Goal: Task Accomplishment & Management: Complete application form

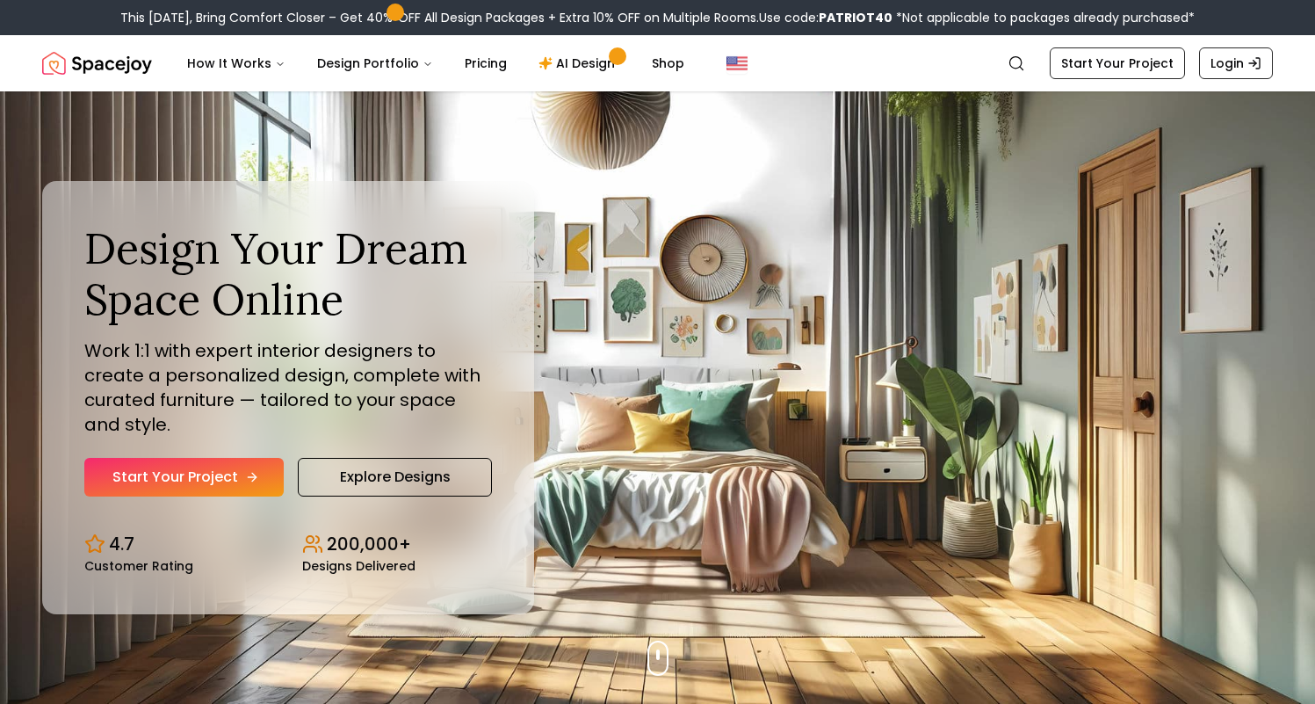
click at [198, 466] on link "Start Your Project" at bounding box center [183, 477] width 199 height 39
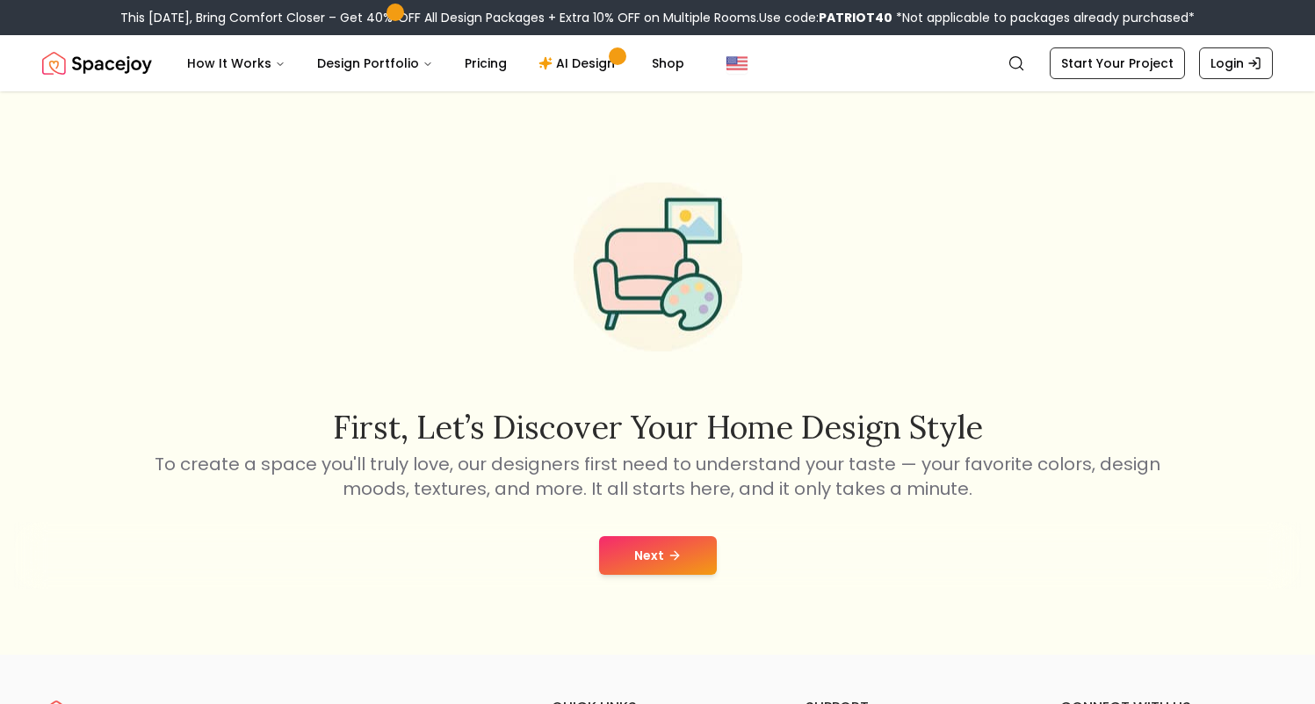
click at [645, 546] on button "Next" at bounding box center [658, 555] width 118 height 39
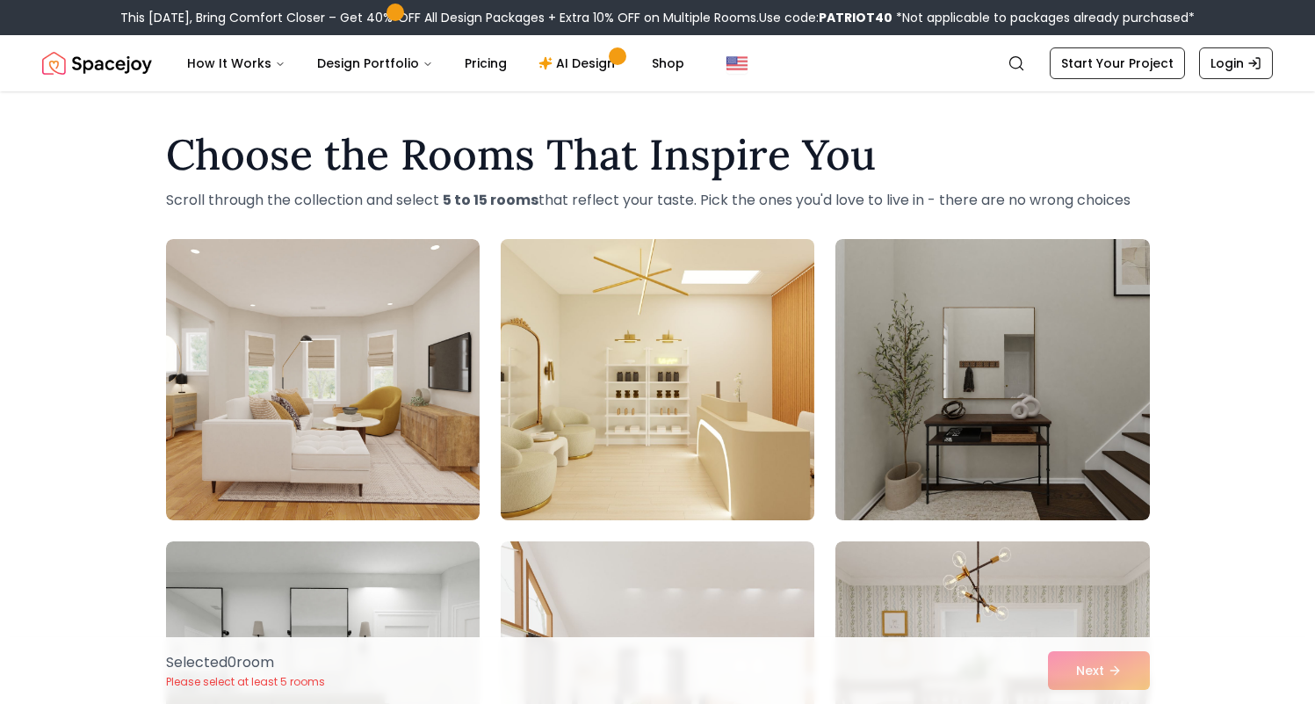
click at [706, 471] on img at bounding box center [657, 379] width 329 height 295
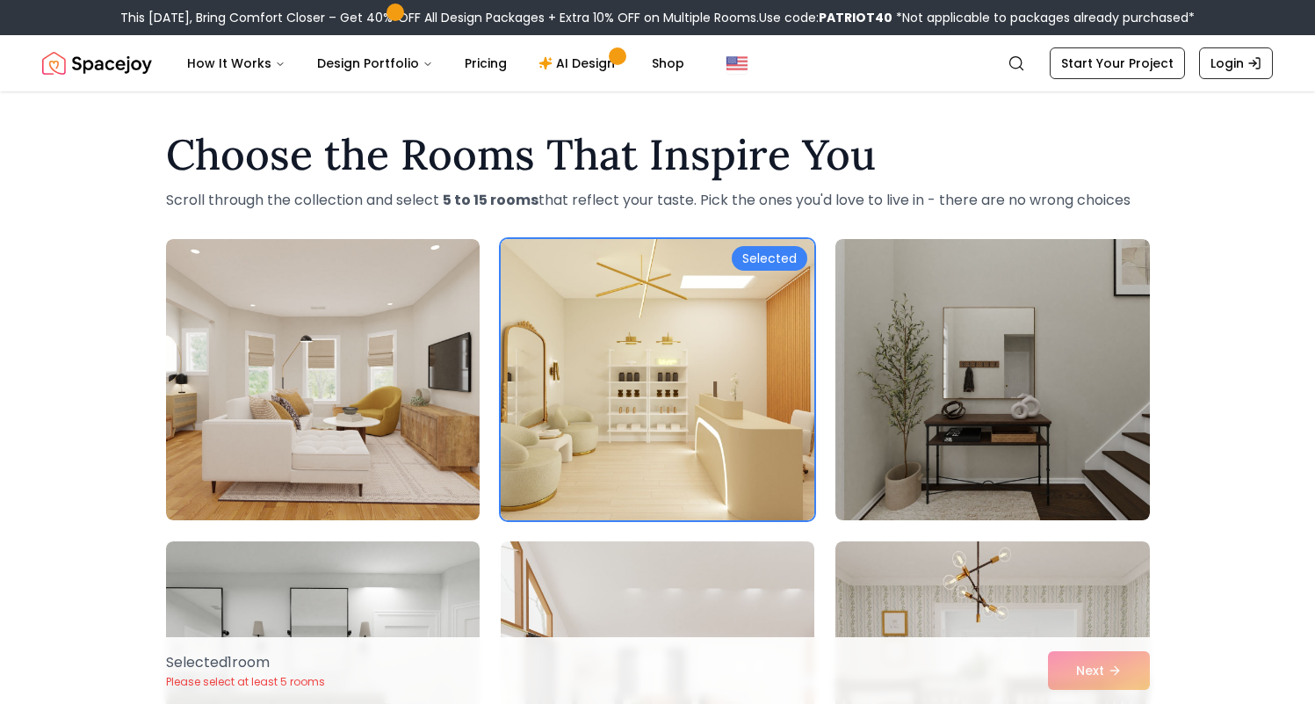
click at [1092, 680] on div "Selected 1 room Please select at least 5 rooms Next" at bounding box center [658, 670] width 1012 height 67
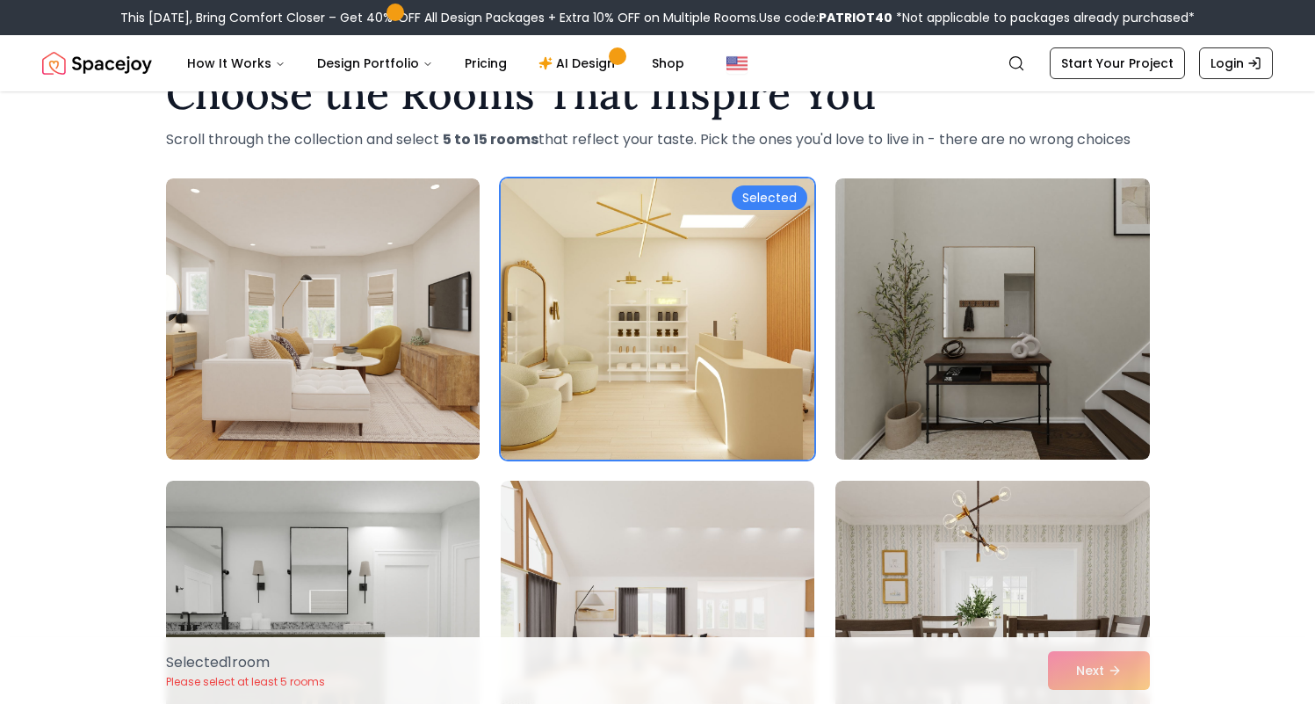
scroll to position [403, 0]
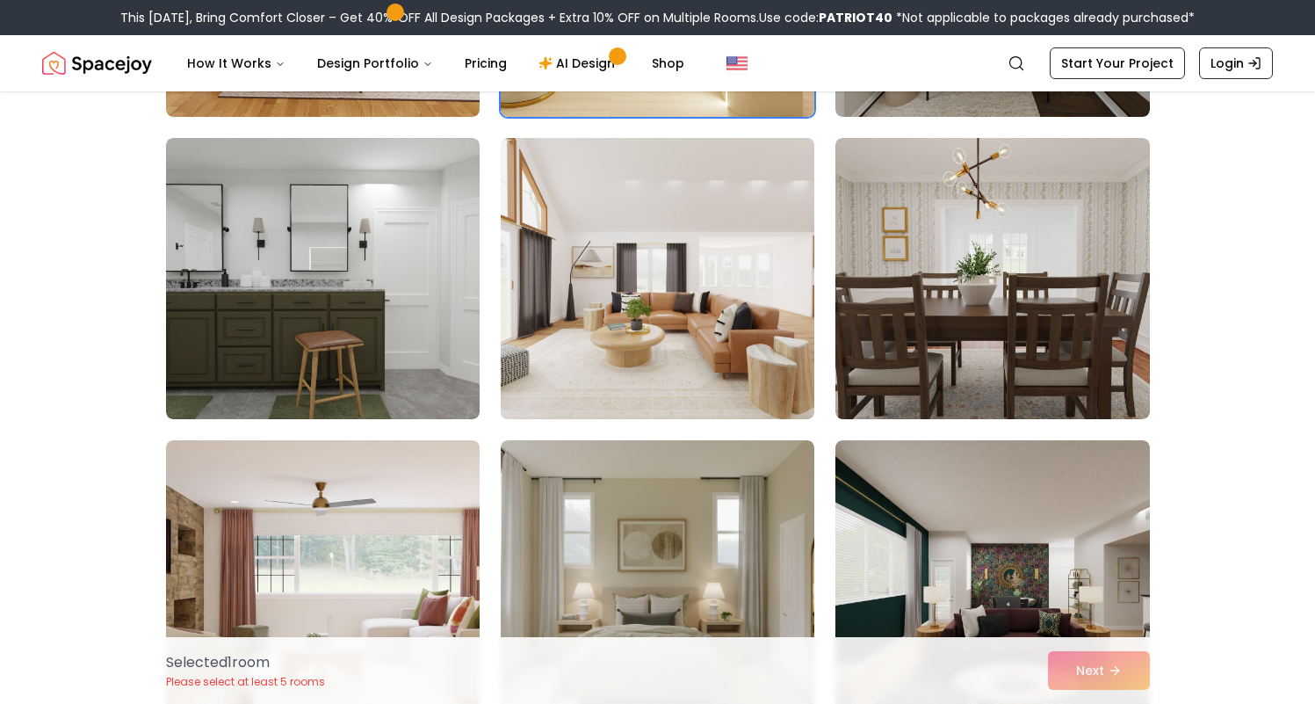
click at [752, 414] on img at bounding box center [657, 278] width 329 height 295
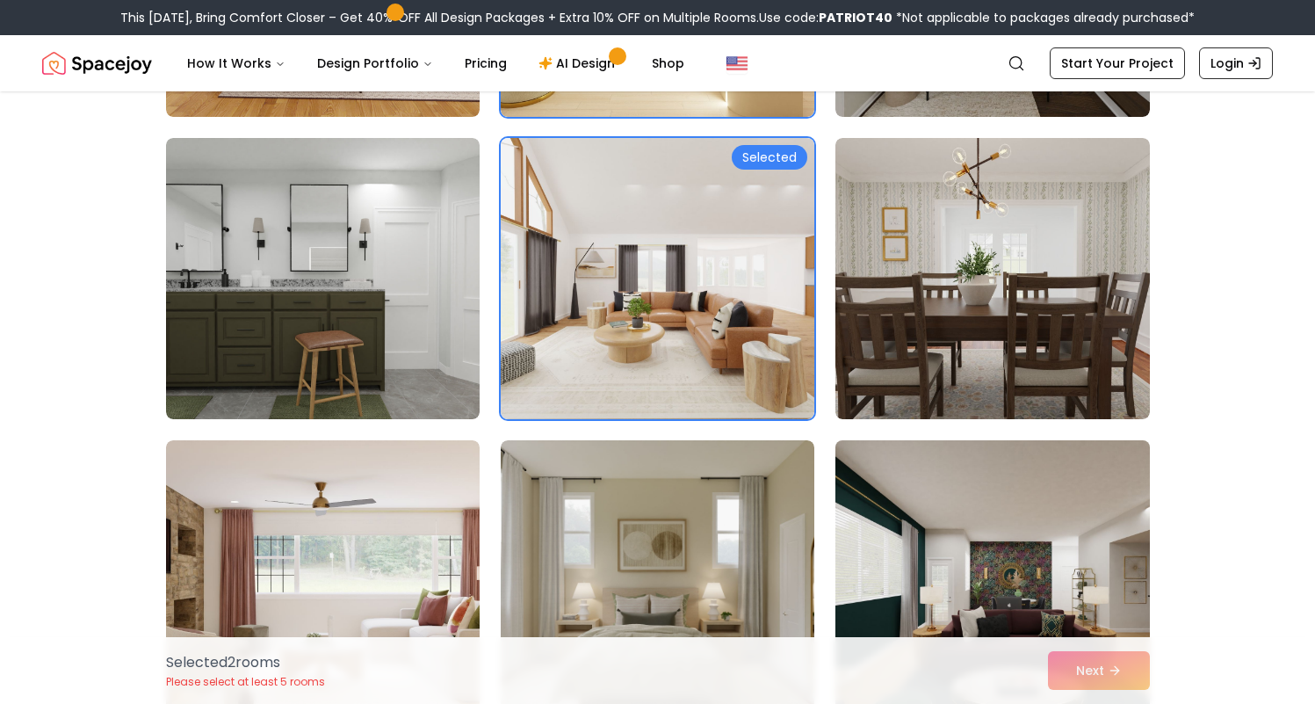
click at [988, 521] on img at bounding box center [991, 580] width 329 height 295
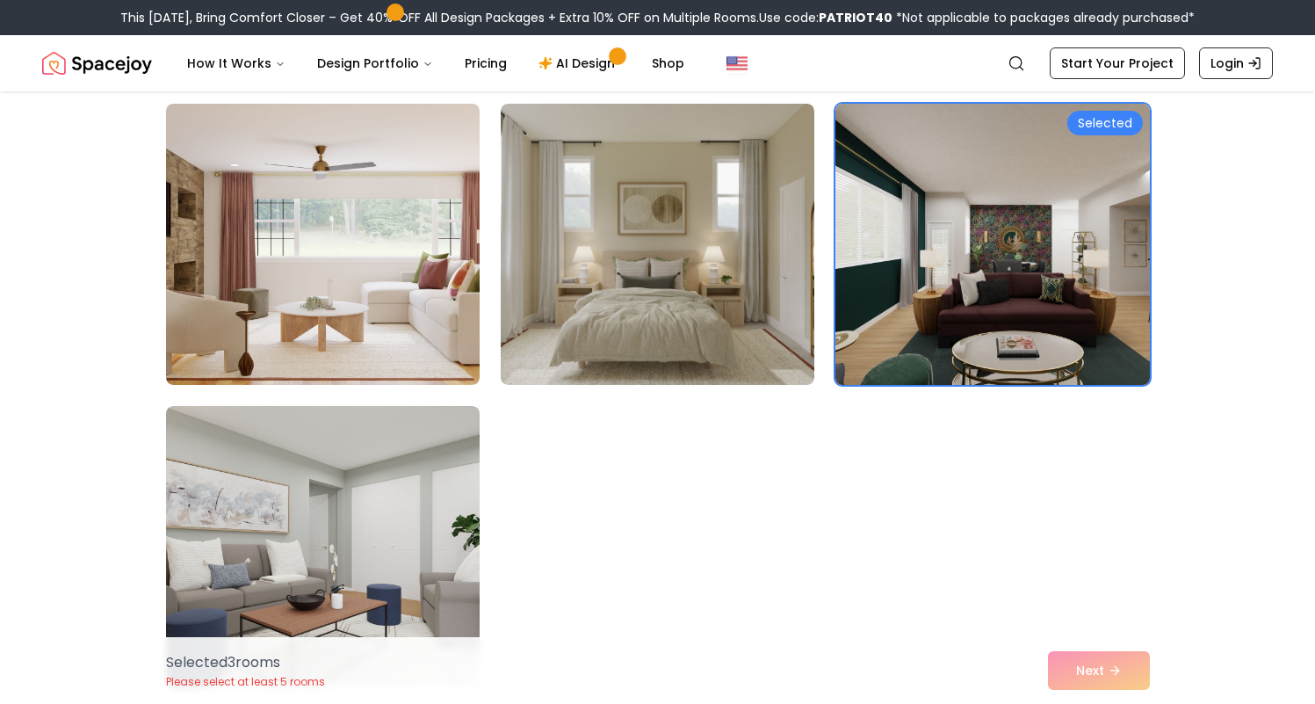
scroll to position [1030, 0]
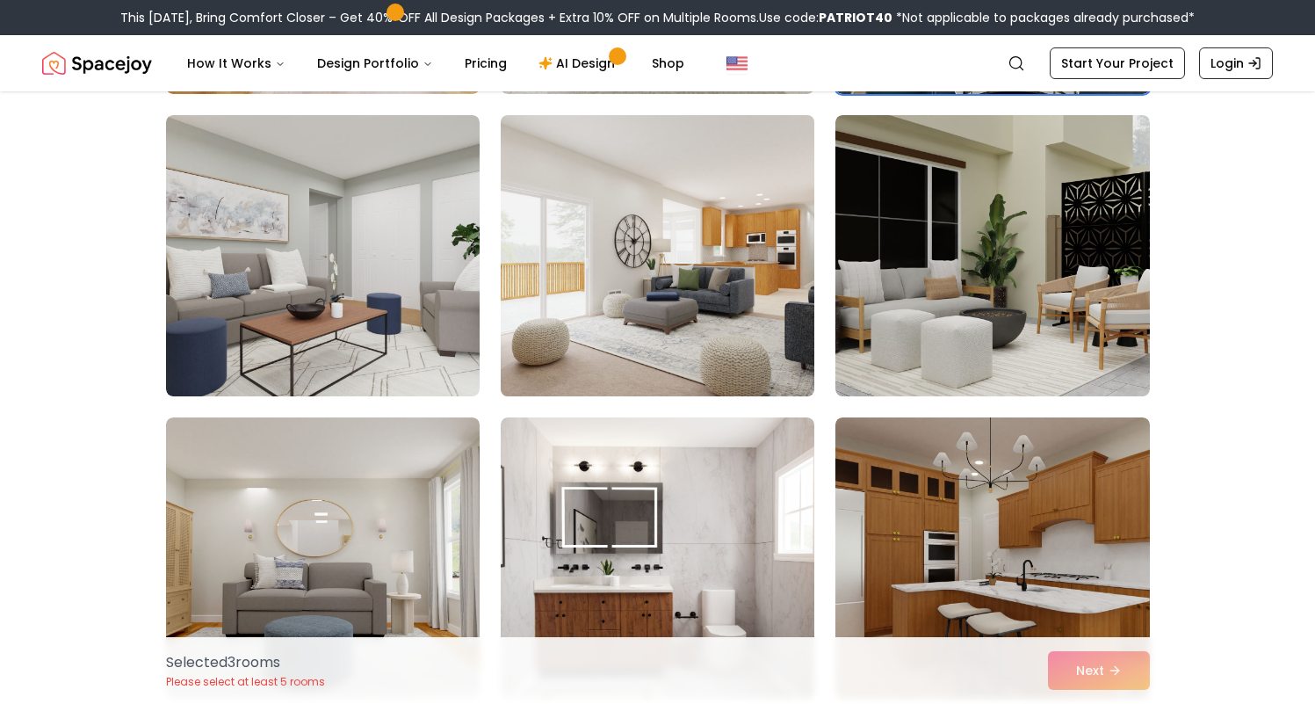
click at [526, 356] on img at bounding box center [657, 255] width 329 height 295
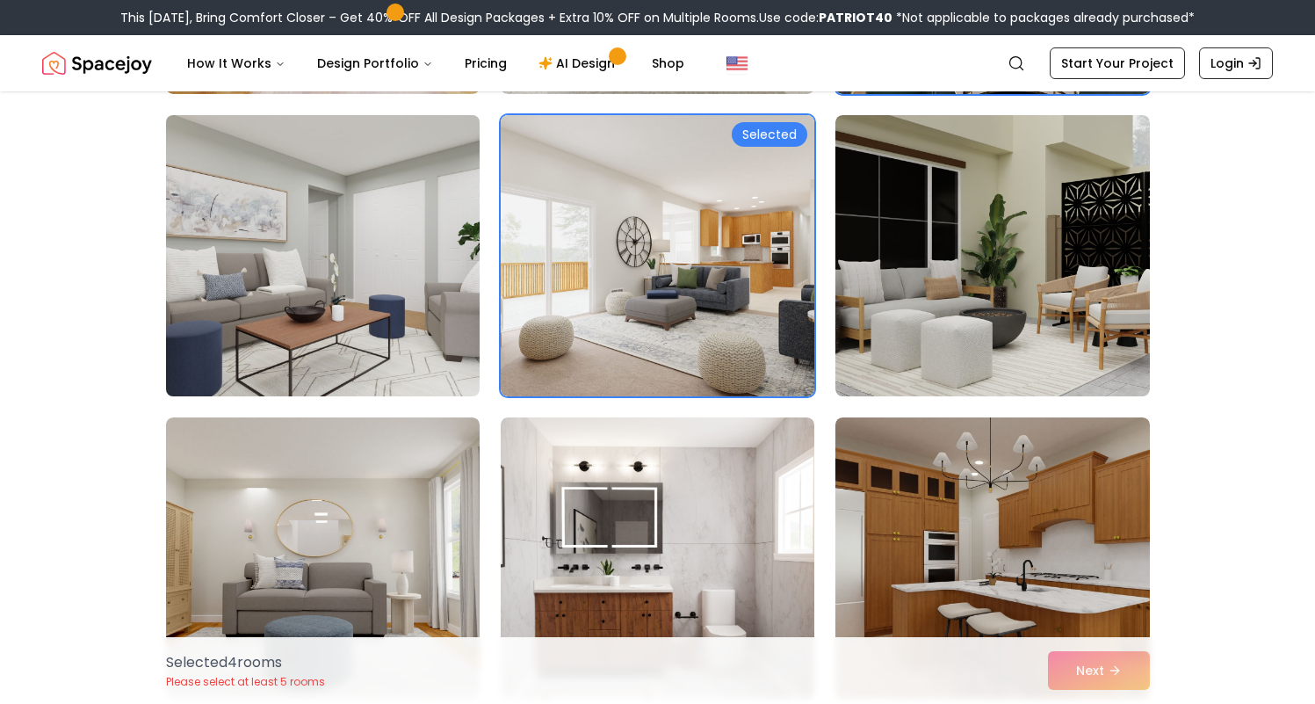
click at [378, 339] on img at bounding box center [322, 255] width 329 height 295
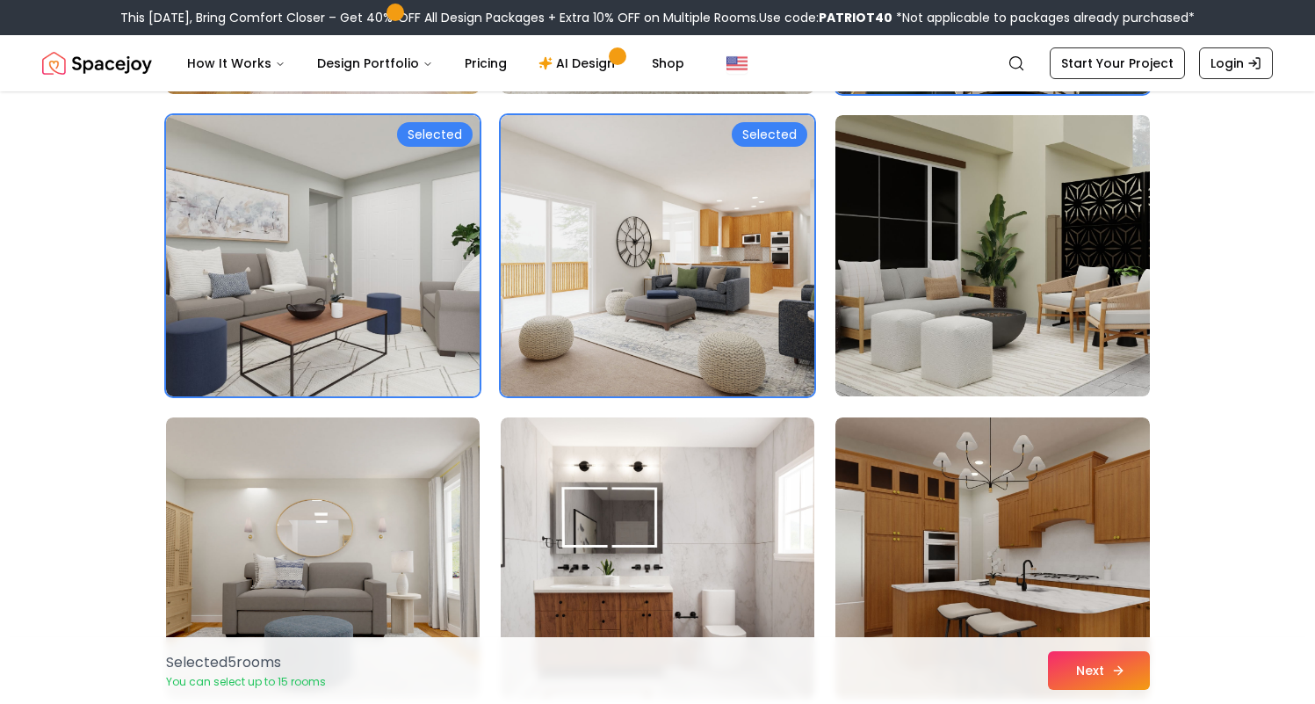
click at [1073, 675] on button "Next" at bounding box center [1099, 670] width 102 height 39
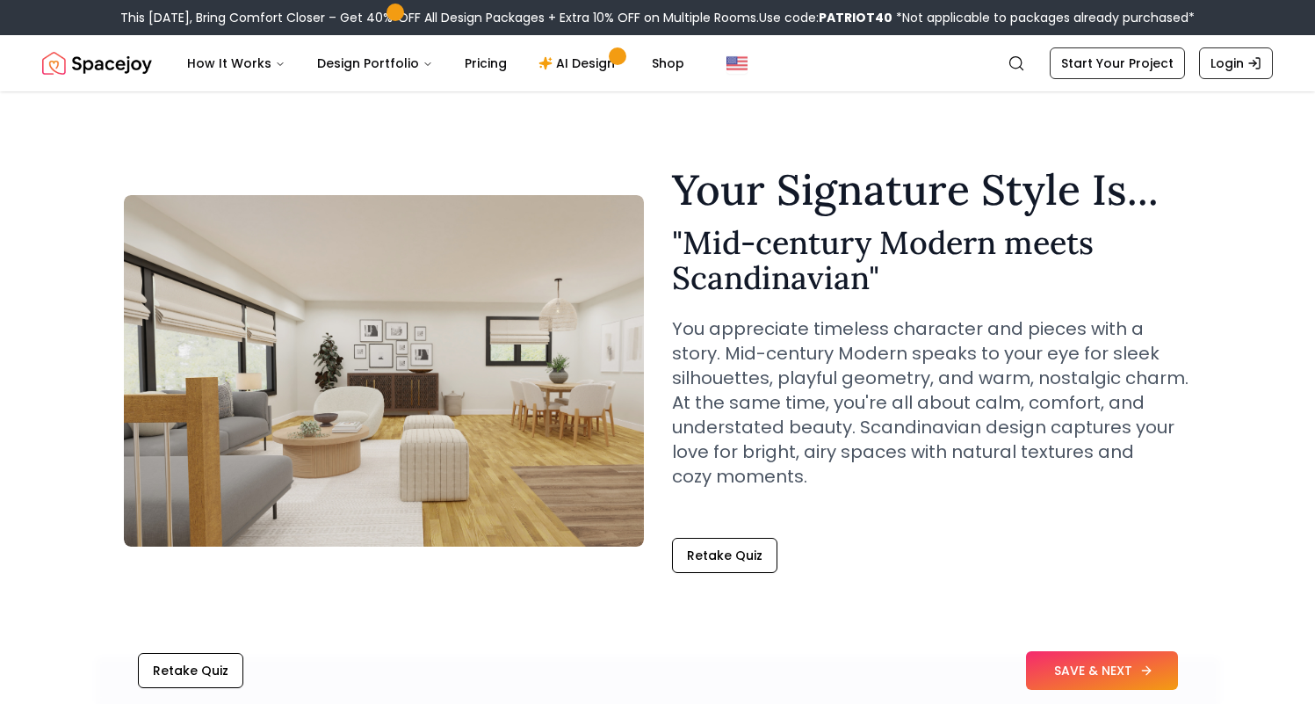
click at [1105, 666] on button "SAVE & NEXT" at bounding box center [1102, 670] width 152 height 39
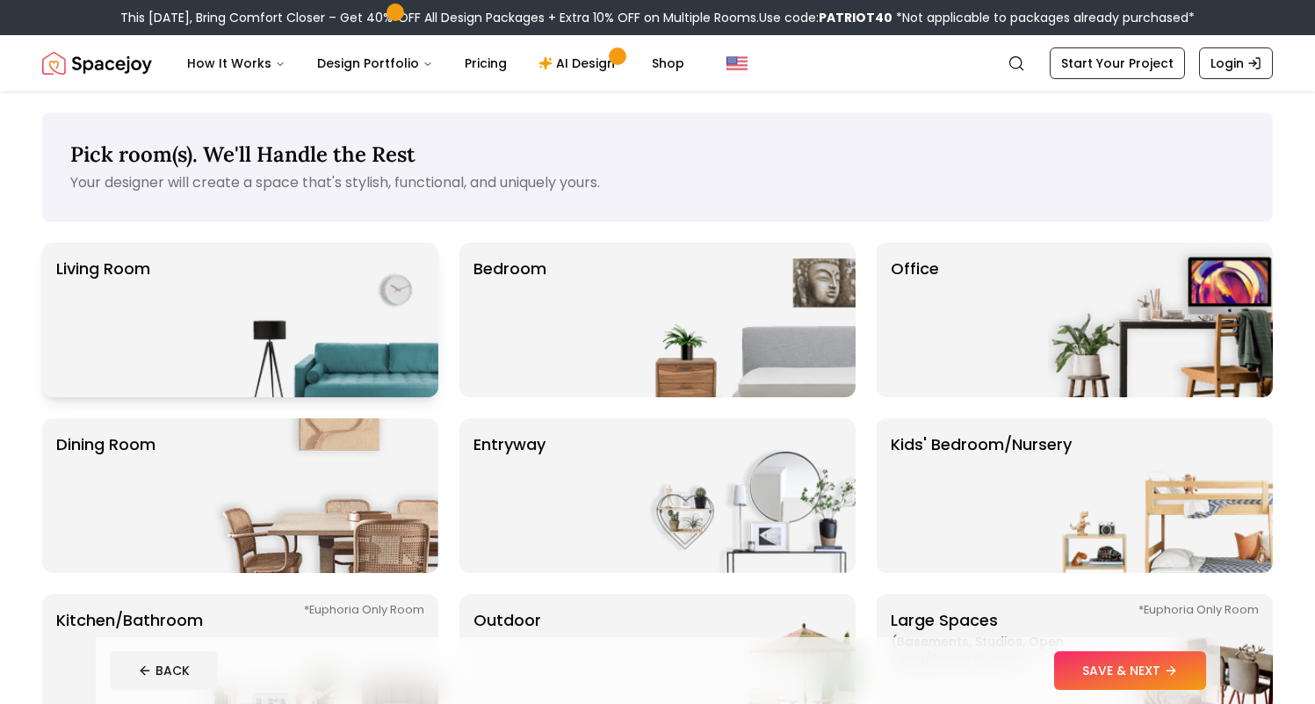
drag, startPoint x: 372, startPoint y: 350, endPoint x: 396, endPoint y: 358, distance: 25.6
click at [372, 350] on img at bounding box center [325, 319] width 225 height 155
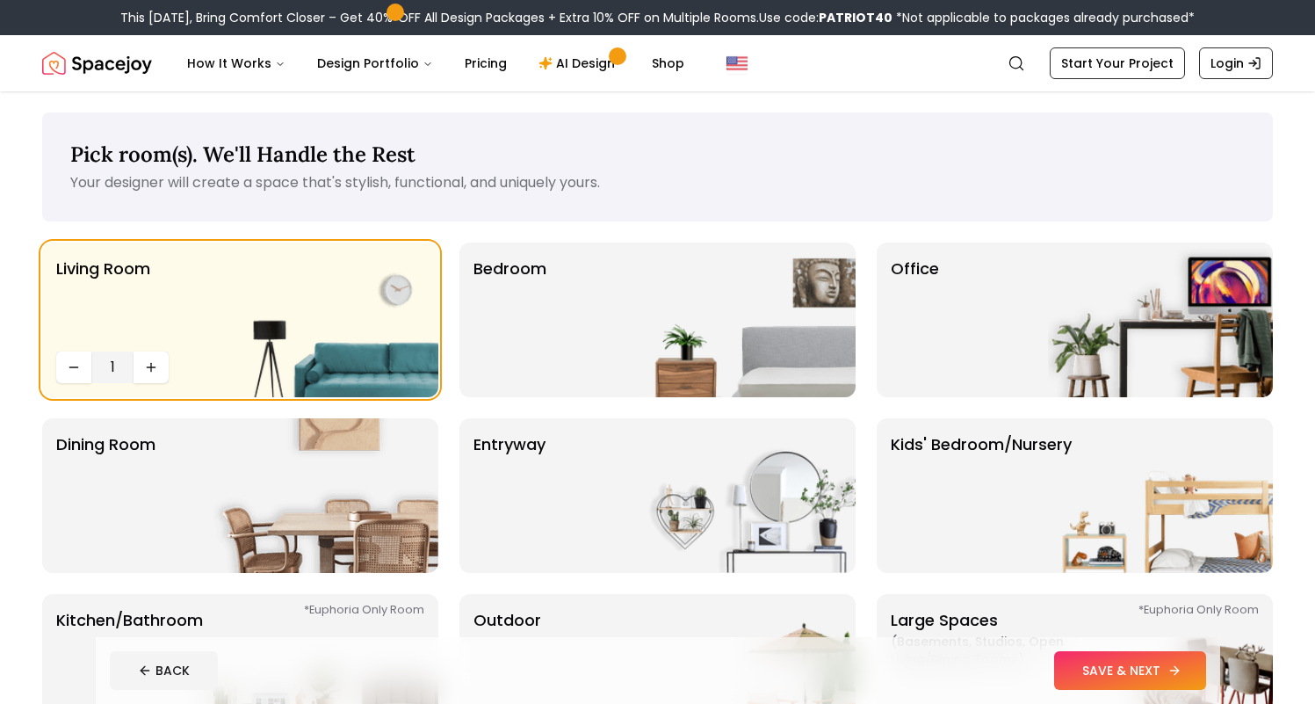
click at [1119, 665] on button "SAVE & NEXT" at bounding box center [1130, 670] width 152 height 39
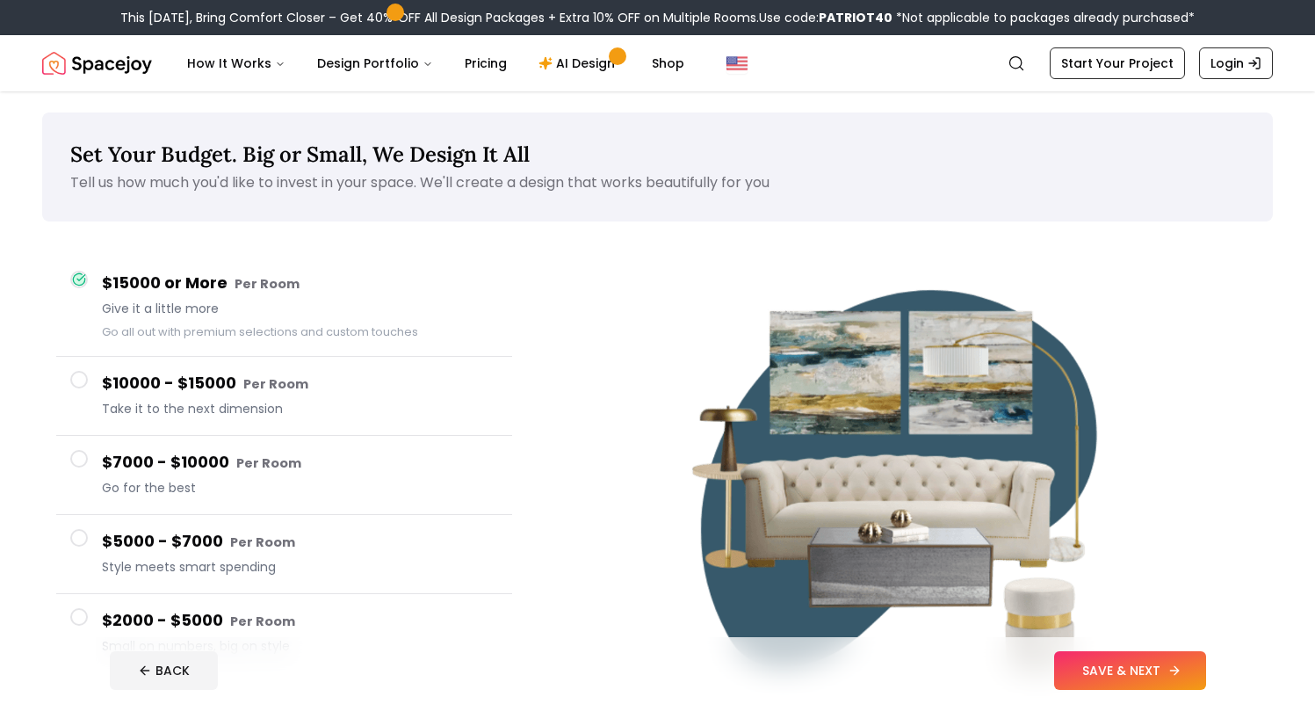
click at [1131, 665] on button "SAVE & NEXT" at bounding box center [1130, 670] width 152 height 39
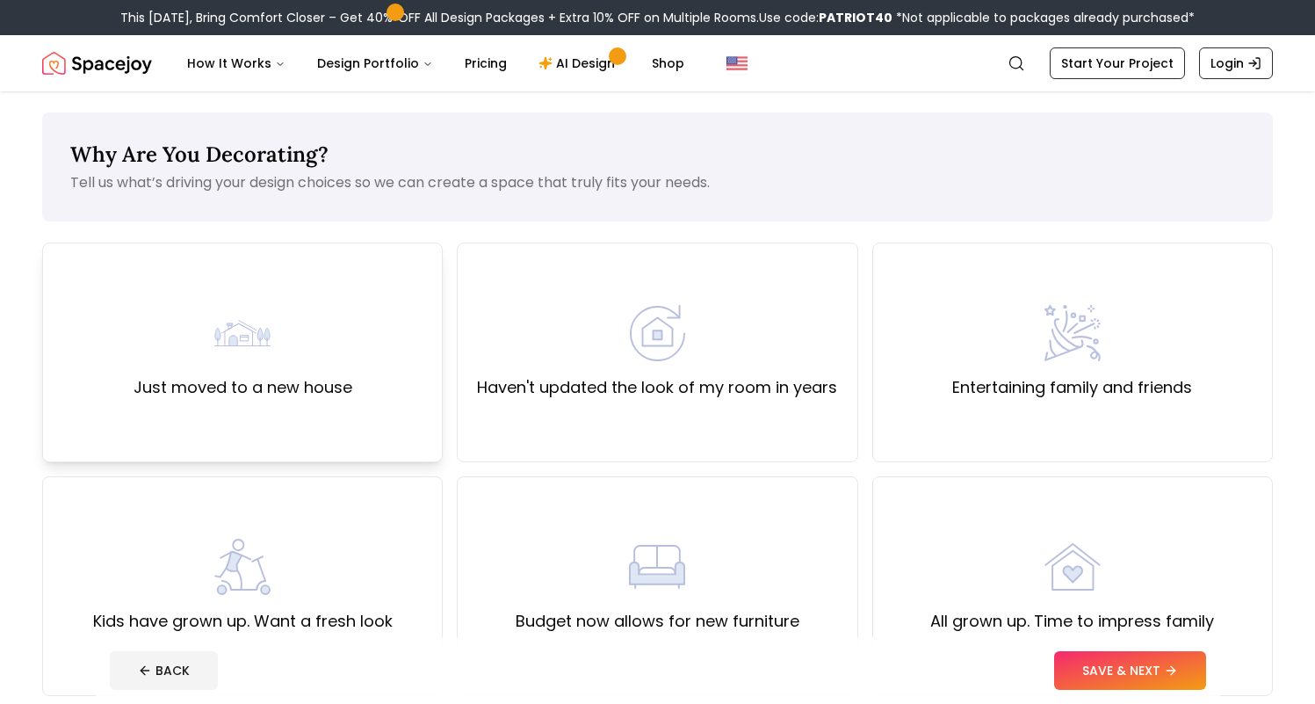
click at [356, 436] on div "Just moved to a new house" at bounding box center [242, 352] width 401 height 220
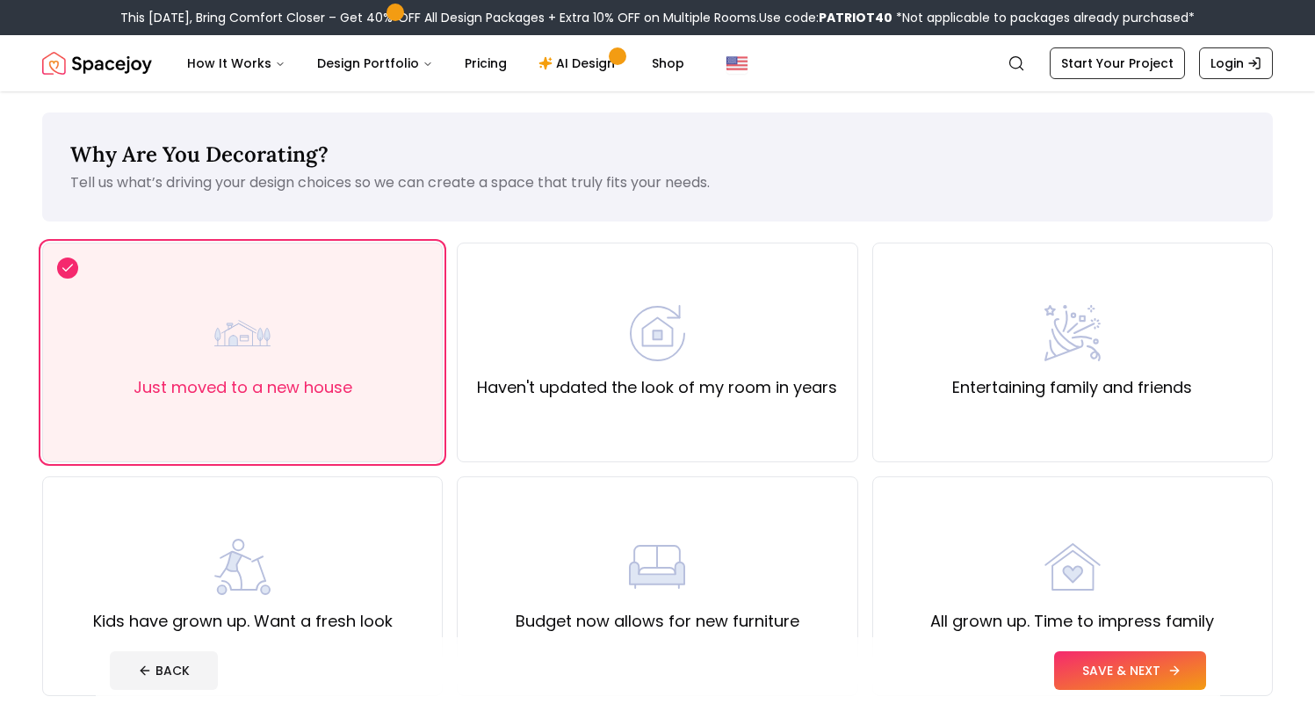
click at [1130, 671] on button "SAVE & NEXT" at bounding box center [1130, 670] width 152 height 39
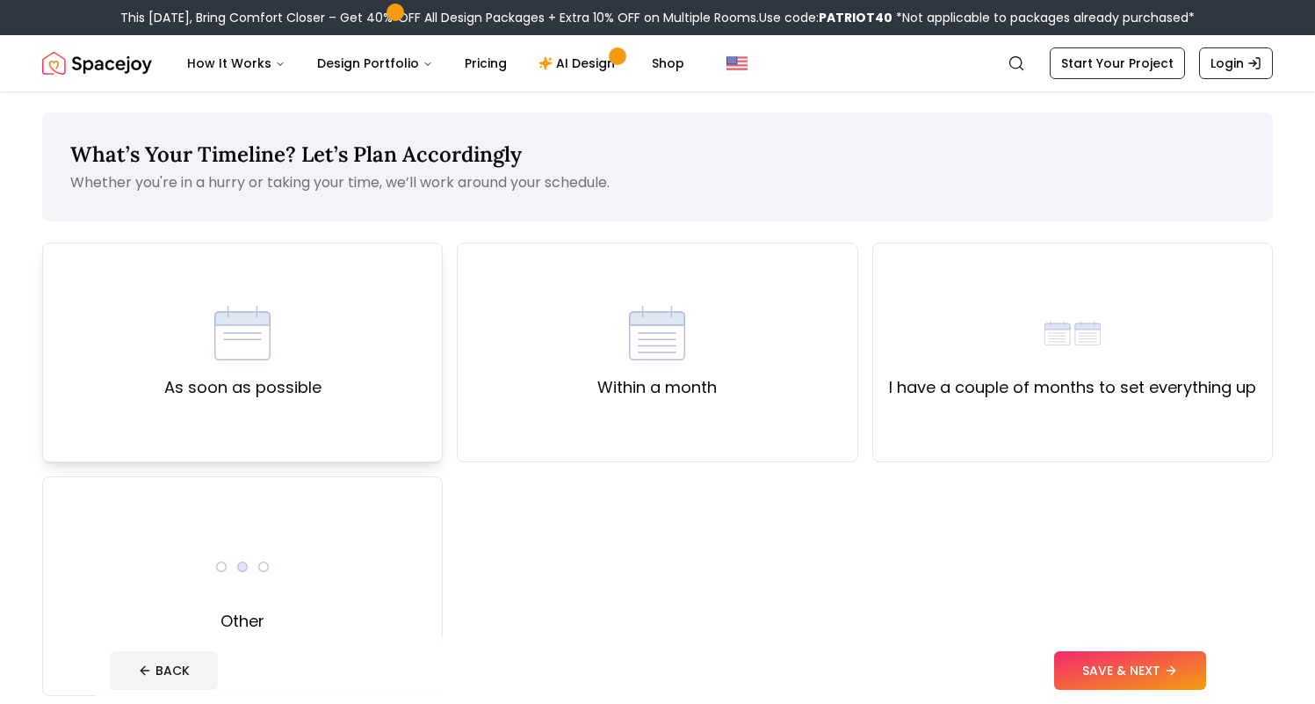
click at [430, 410] on div "As soon as possible" at bounding box center [242, 352] width 401 height 220
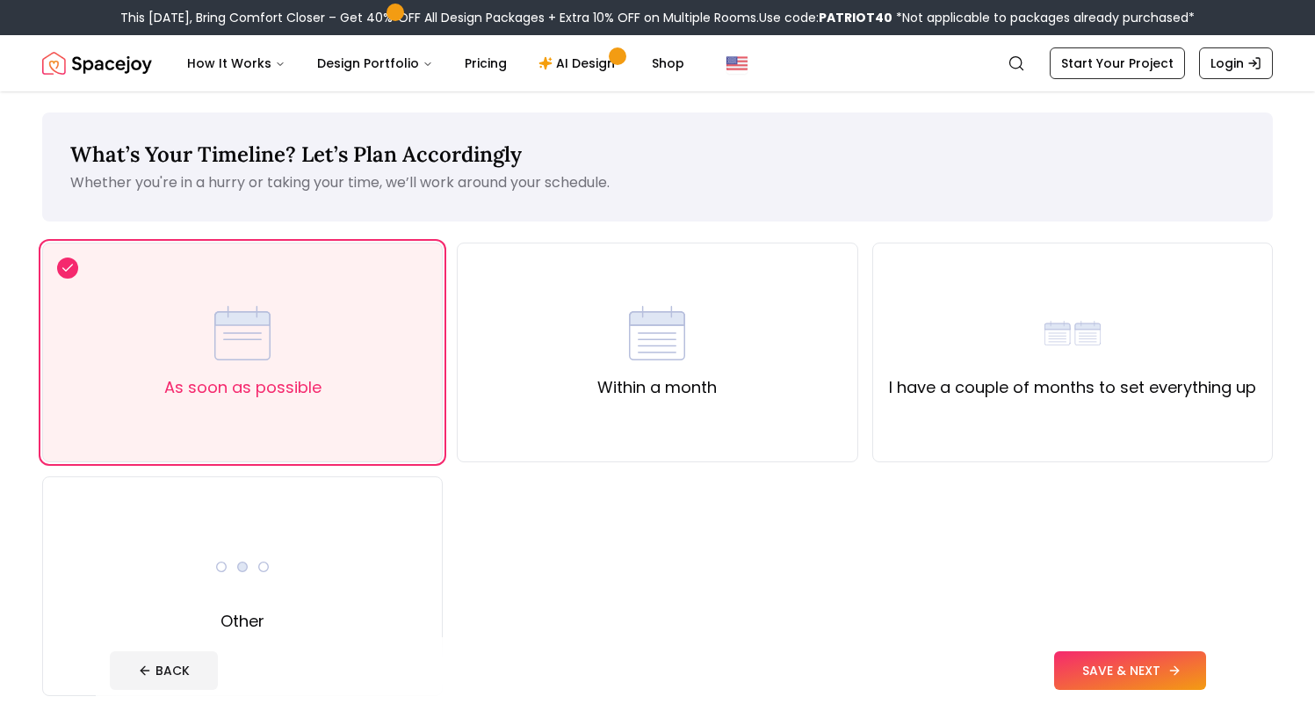
click at [1146, 672] on button "SAVE & NEXT" at bounding box center [1130, 670] width 152 height 39
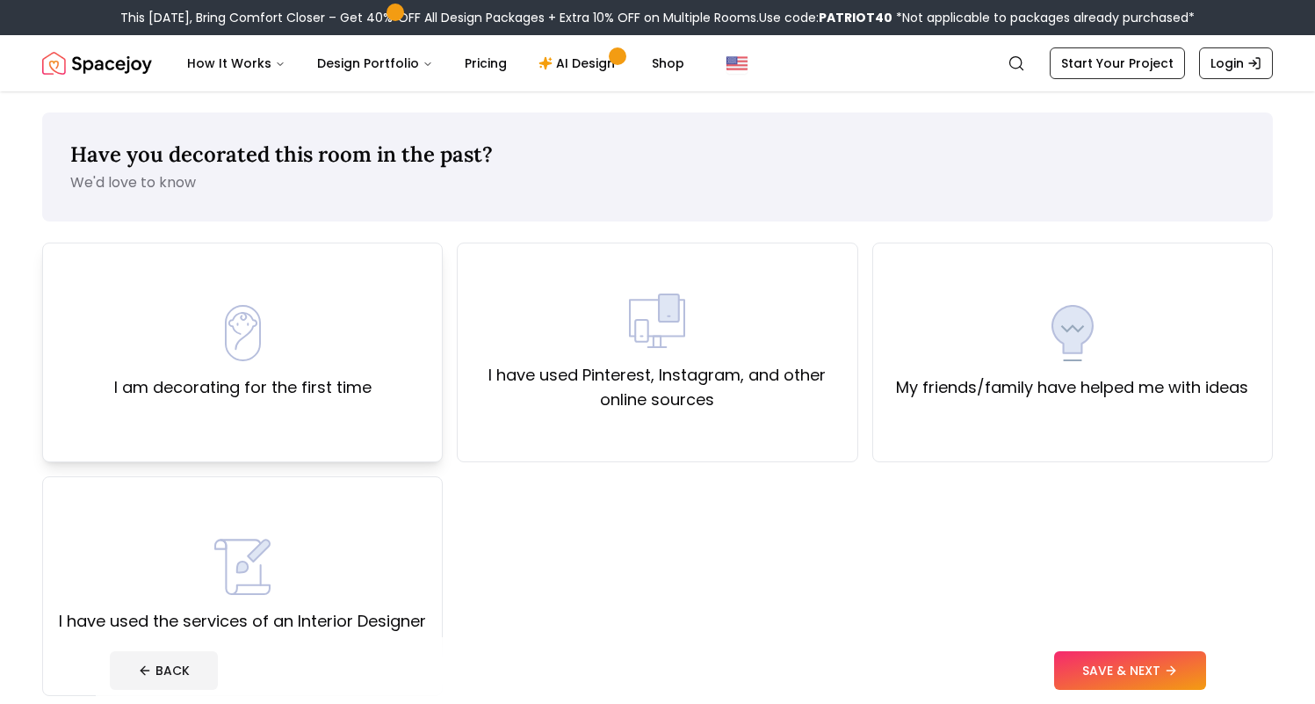
click at [380, 436] on div "I am decorating for the first time" at bounding box center [242, 352] width 401 height 220
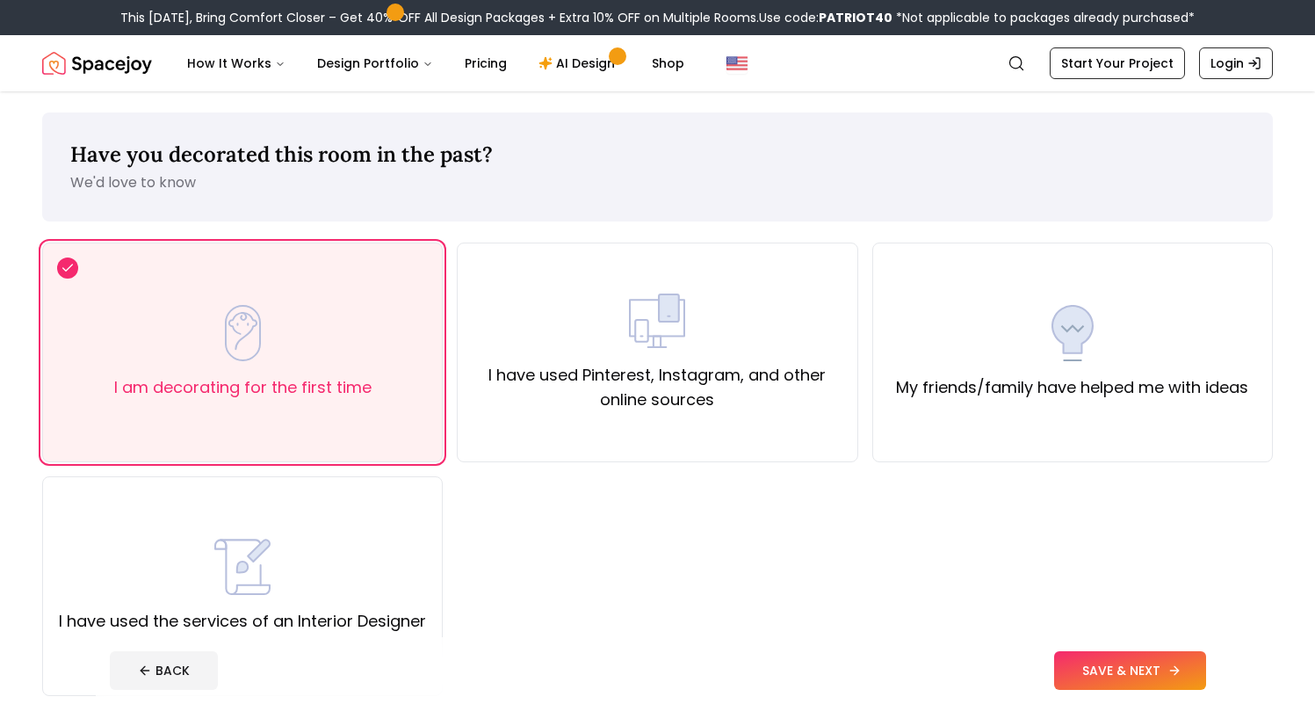
click at [1145, 676] on button "SAVE & NEXT" at bounding box center [1130, 670] width 152 height 39
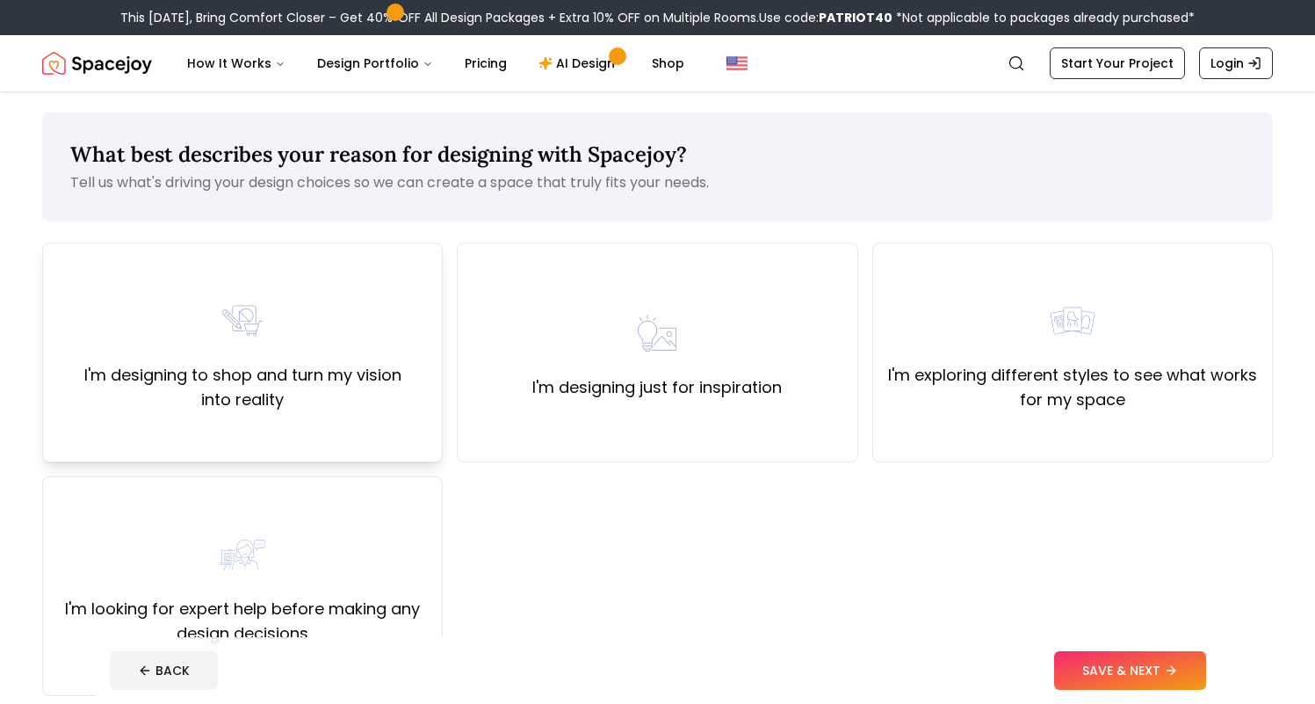
click at [264, 423] on div "I'm designing to shop and turn my vision into reality" at bounding box center [242, 352] width 401 height 220
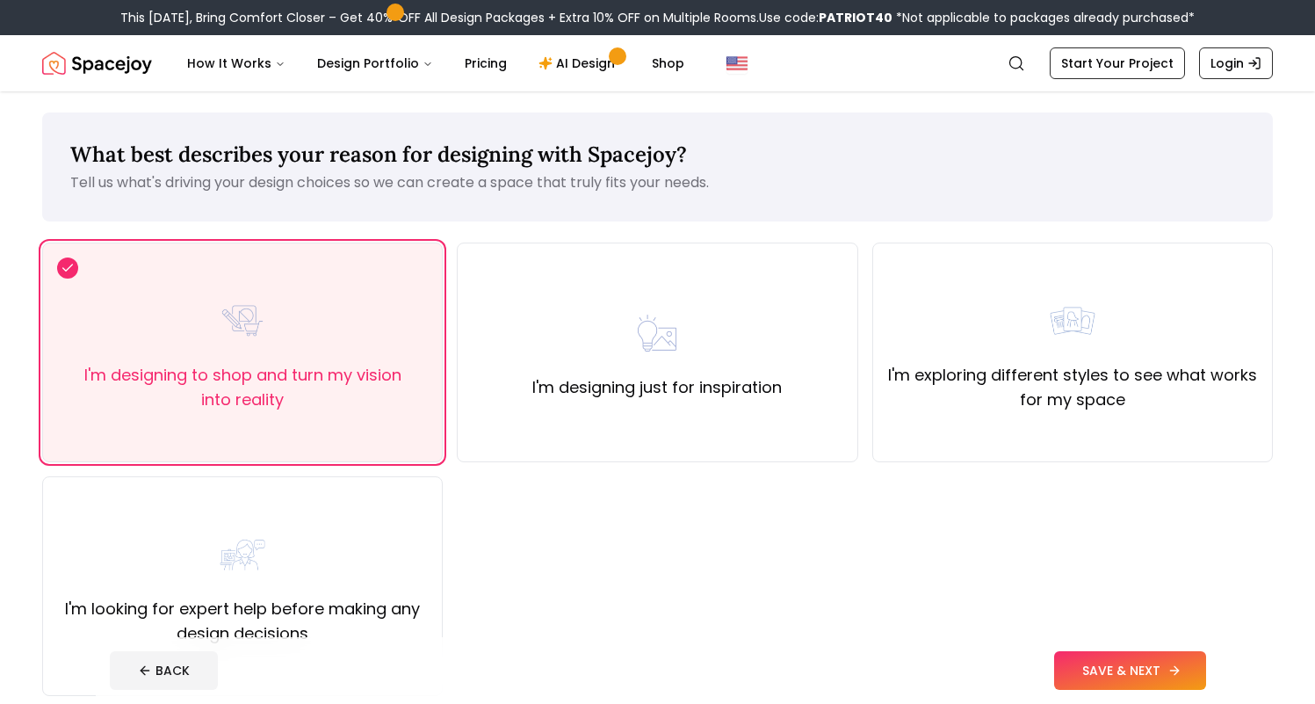
click at [1102, 661] on button "SAVE & NEXT" at bounding box center [1130, 670] width 152 height 39
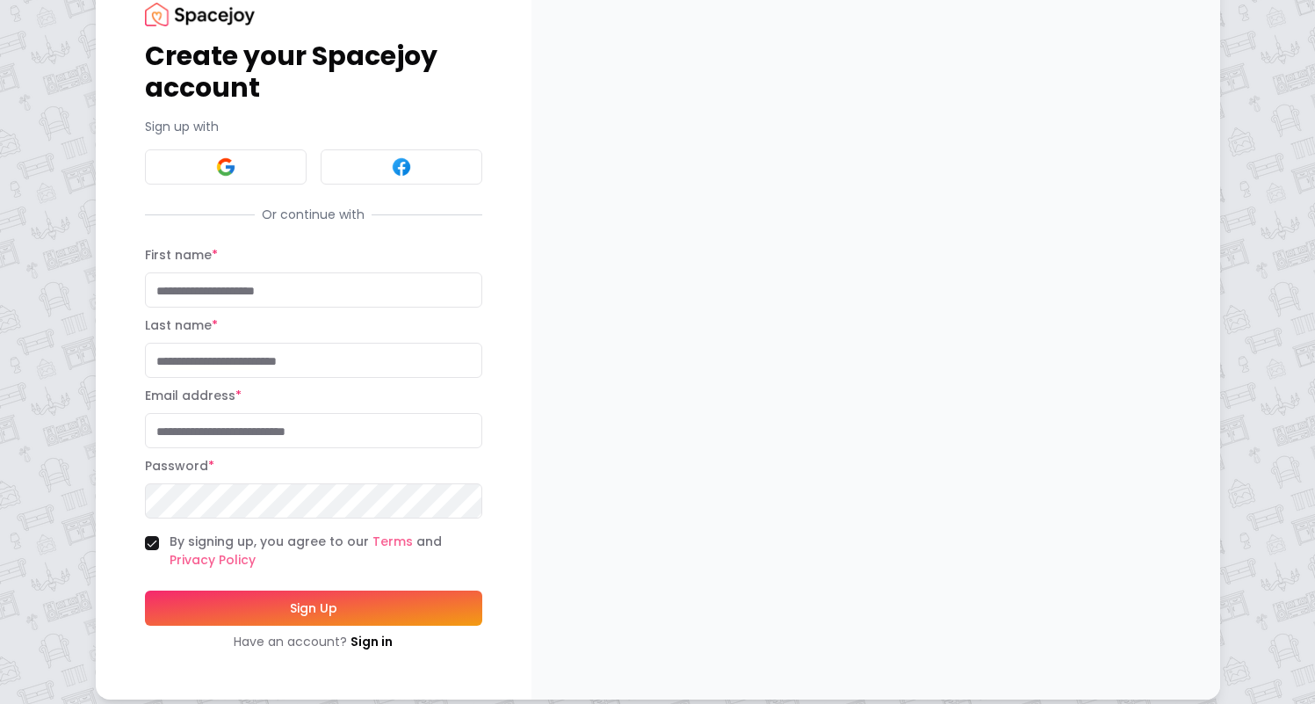
scroll to position [70, 0]
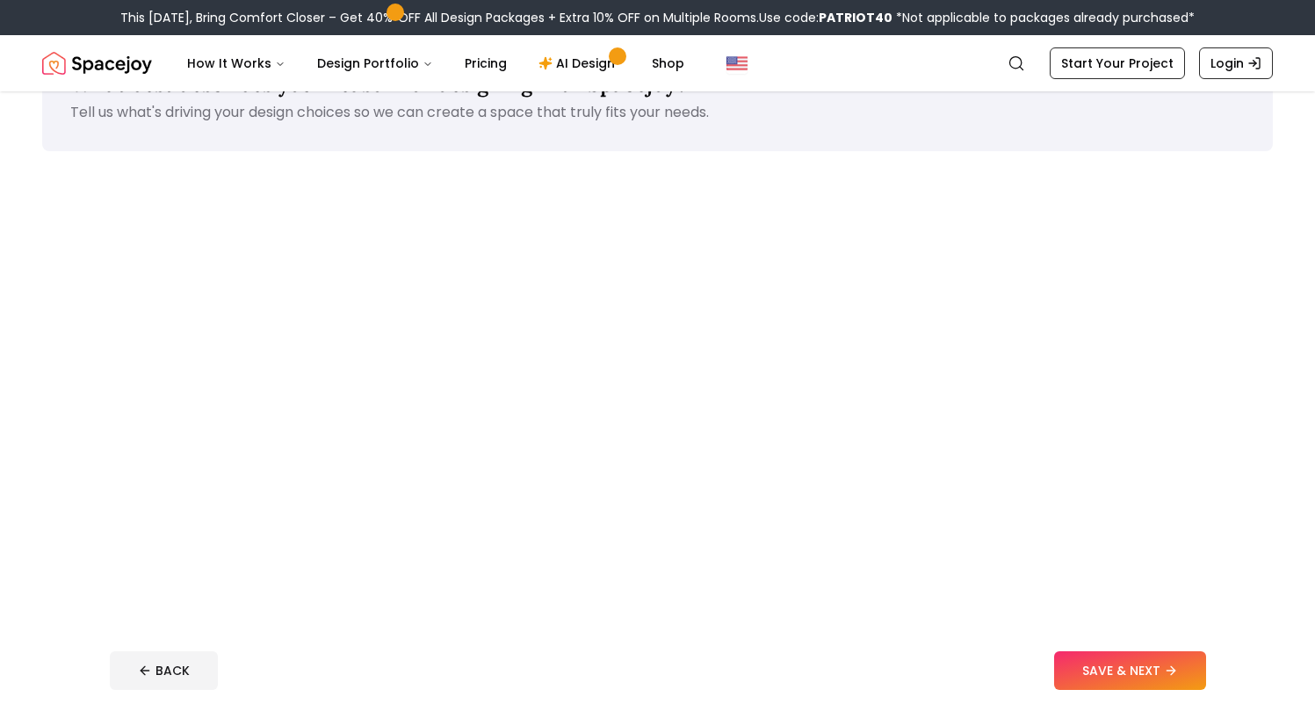
scroll to position [6, 0]
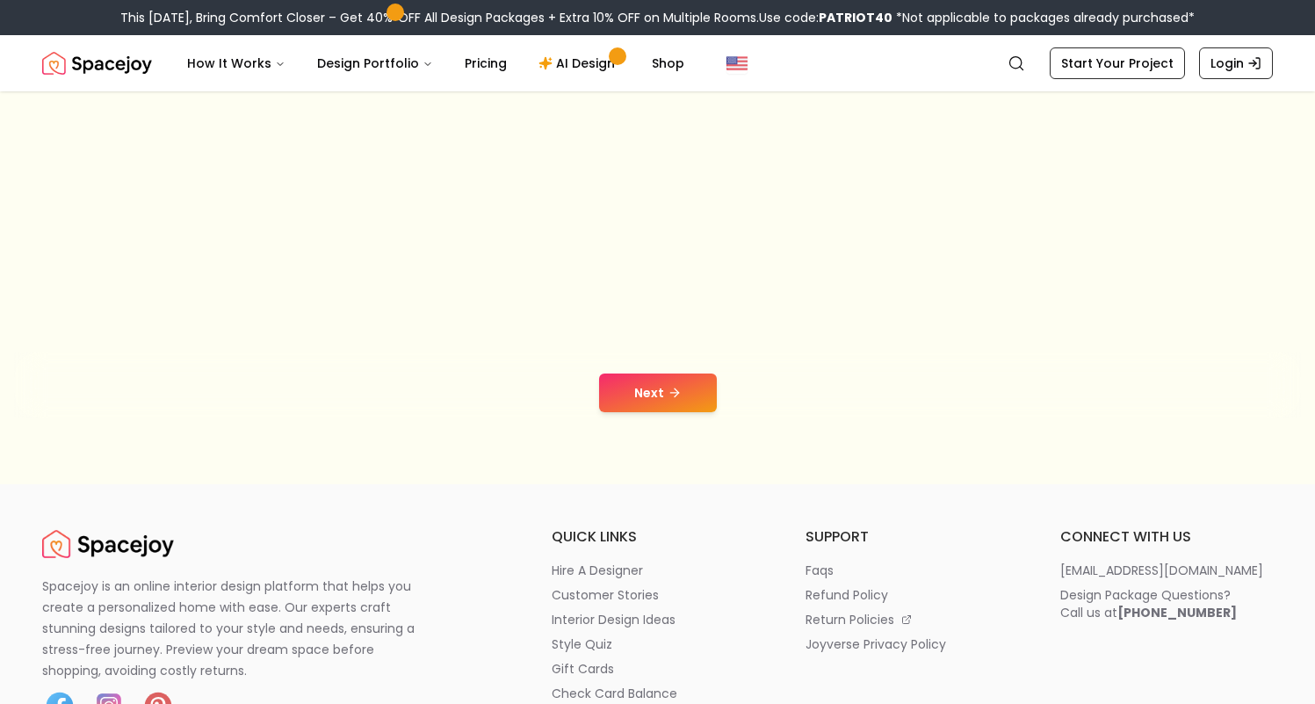
scroll to position [146, 0]
